Goal: Check status: Check status

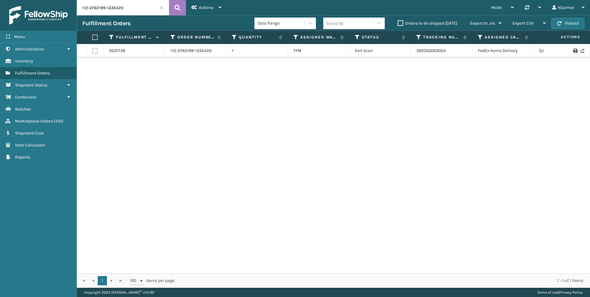
click at [108, 5] on input "112-2762199-1335420" at bounding box center [123, 7] width 92 height 15
click at [425, 46] on td "392317634718" at bounding box center [441, 51] width 61 height 14
click at [425, 49] on link "392317634718" at bounding box center [429, 50] width 27 height 5
click at [108, 11] on input "114-7722692-4621807" at bounding box center [123, 7] width 92 height 15
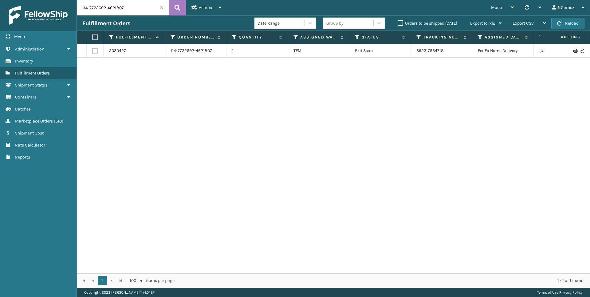
click at [108, 11] on input "114-7722692-4621807" at bounding box center [123, 7] width 92 height 15
paste input "[PHONE_NUMBER]"
type input "112-9240873-7113807"
click at [436, 51] on link "392262506299" at bounding box center [430, 50] width 29 height 5
